Goal: Task Accomplishment & Management: Manage account settings

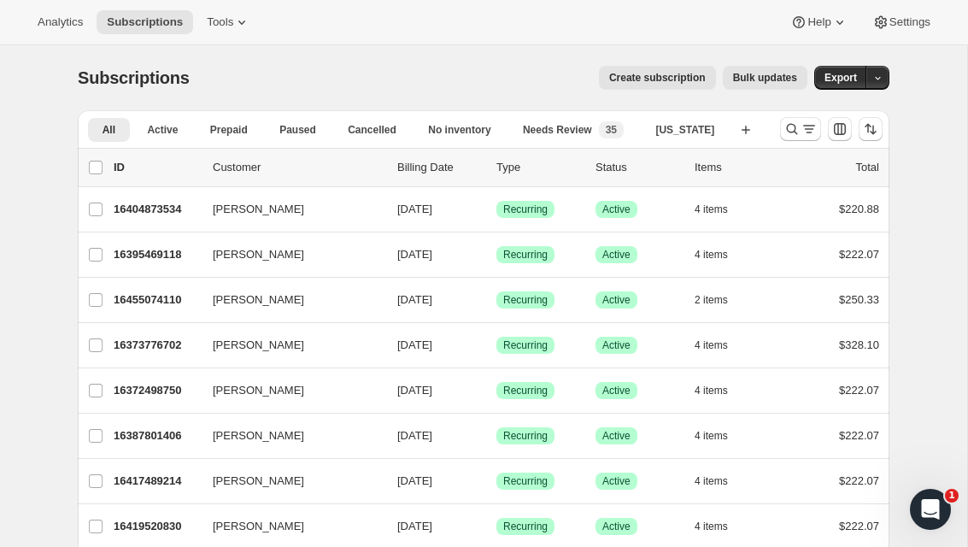
click at [211, 13] on button "Tools" at bounding box center [228, 22] width 64 height 24
click at [58, 16] on span "Analytics" at bounding box center [60, 22] width 45 height 14
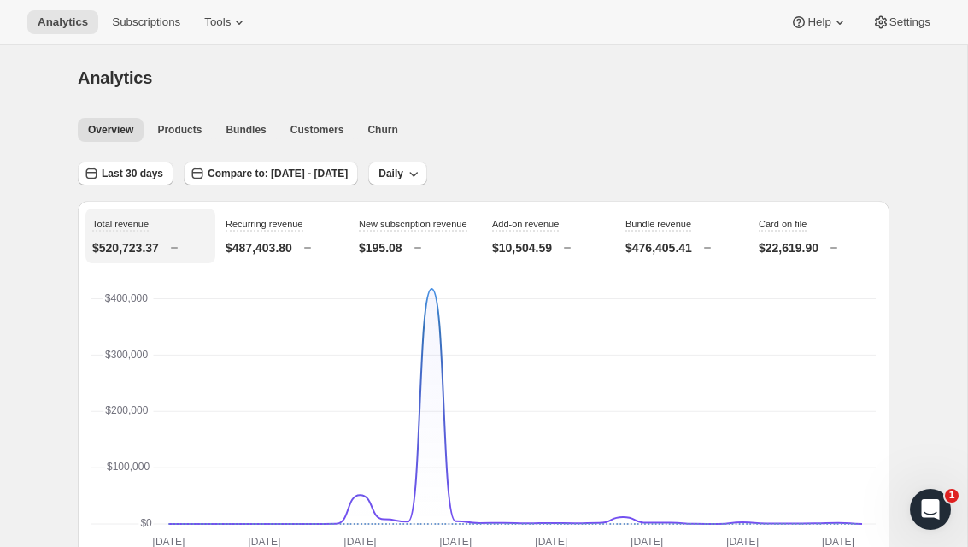
click at [142, 11] on button "Subscriptions" at bounding box center [146, 22] width 89 height 24
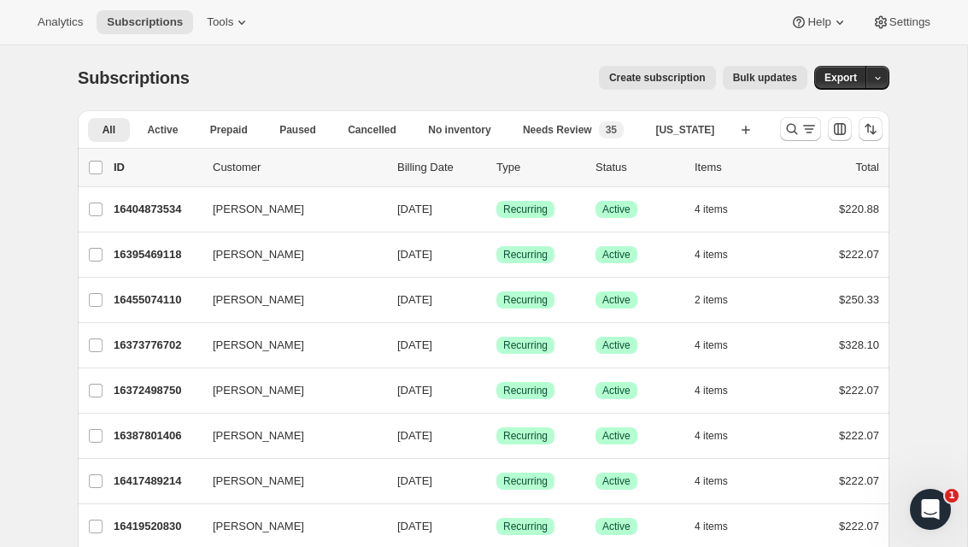
click at [786, 132] on icon "Search and filter results" at bounding box center [791, 128] width 17 height 17
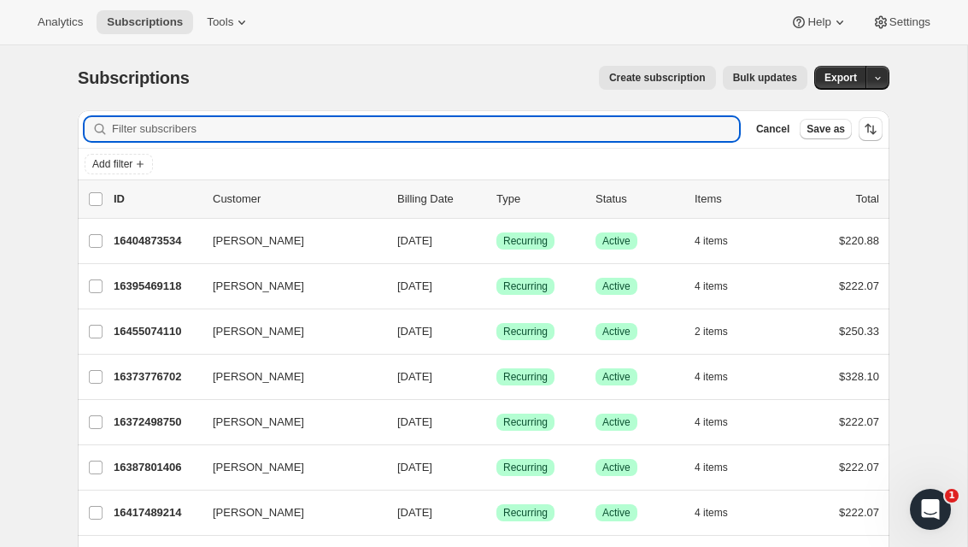
click at [495, 127] on input "Filter subscribers" at bounding box center [425, 129] width 627 height 24
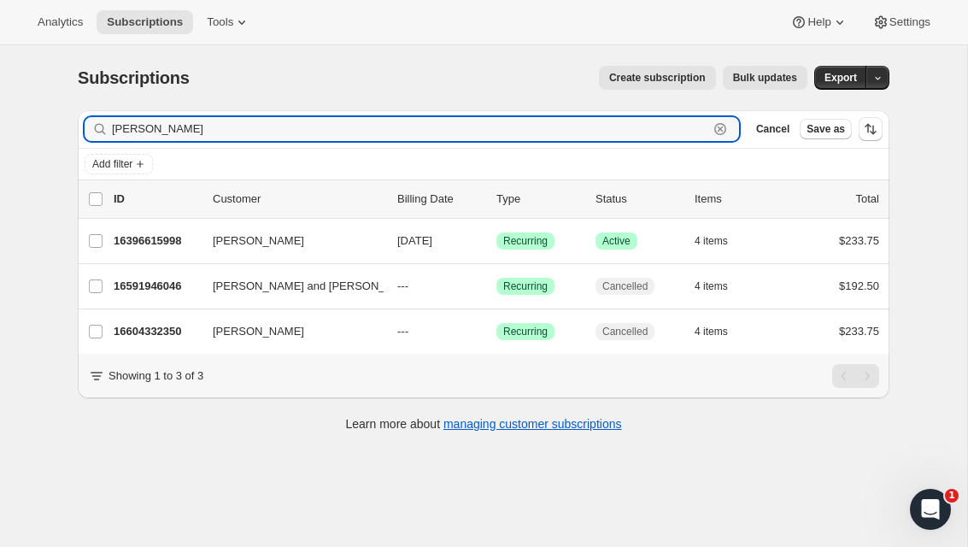
type input "[PERSON_NAME]"
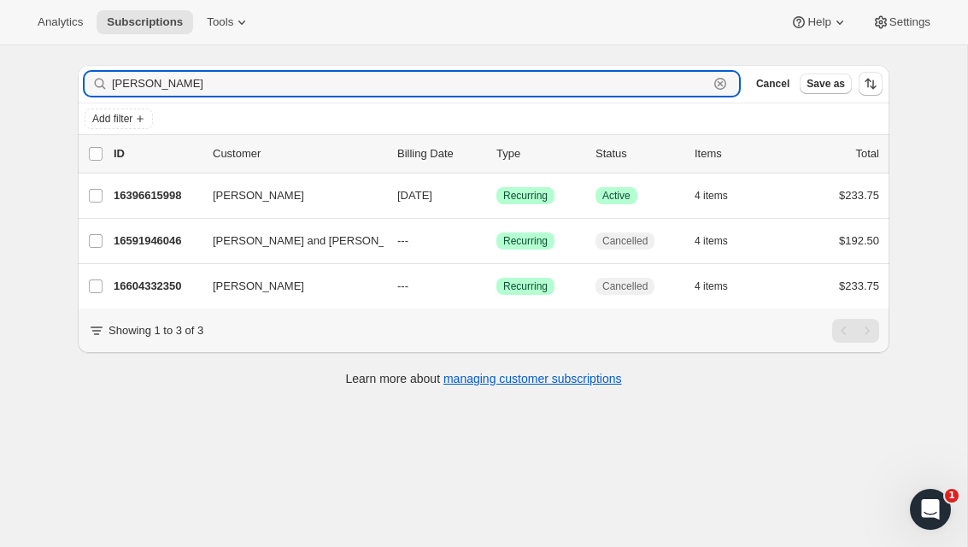
scroll to position [45, 0]
click at [467, 184] on div "16396615998 [PERSON_NAME] [DATE] Success Recurring Success Active 4 items $233.…" at bounding box center [496, 196] width 765 height 24
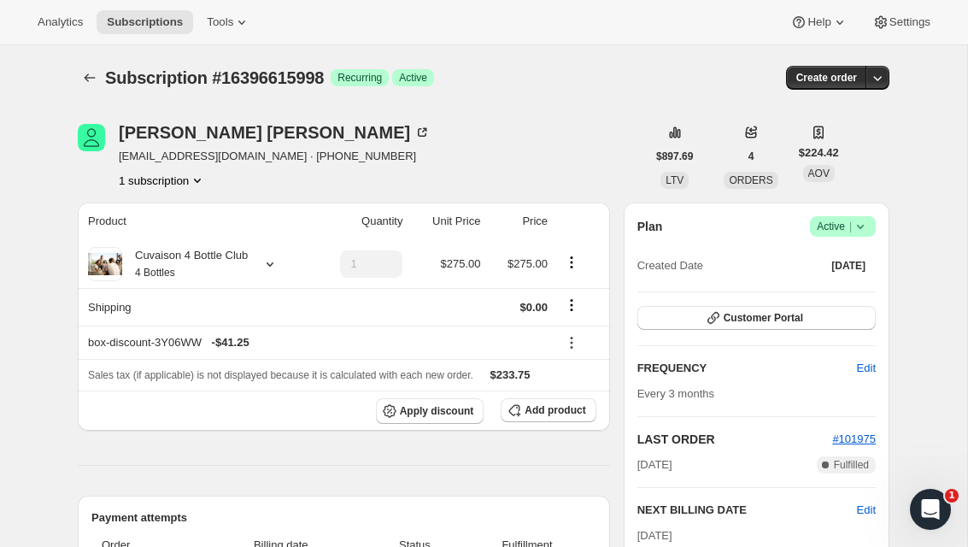
click at [761, 165] on button "4" at bounding box center [751, 156] width 26 height 24
click at [835, 153] on span "$224.42" at bounding box center [819, 152] width 40 height 17
click at [652, 165] on button "$897.69" at bounding box center [674, 156] width 57 height 24
click at [736, 94] on div "Subscription #16396615998. This page is ready Subscription #16396615998 Success…" at bounding box center [484, 77] width 812 height 65
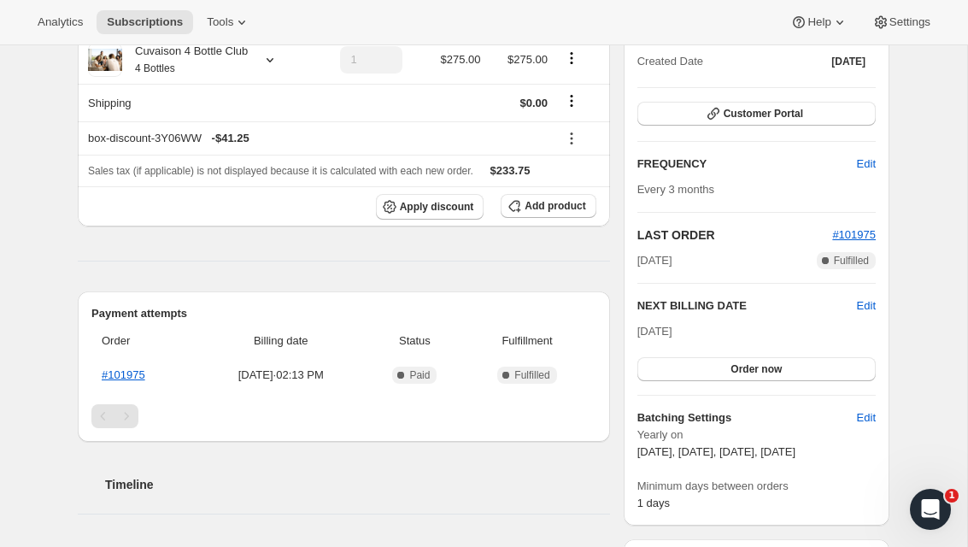
scroll to position [211, 0]
